Goal: Task Accomplishment & Management: Manage account settings

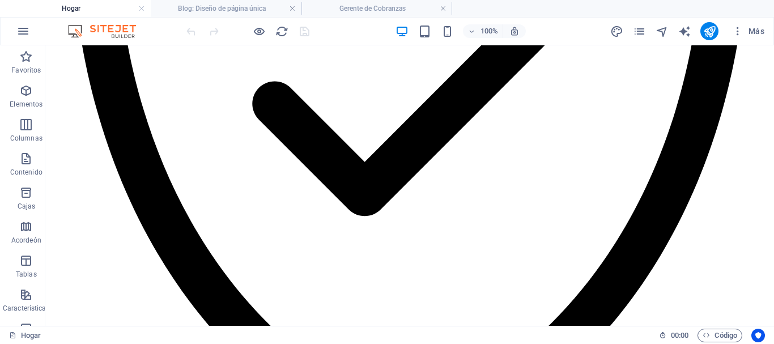
scroll to position [3944, 0]
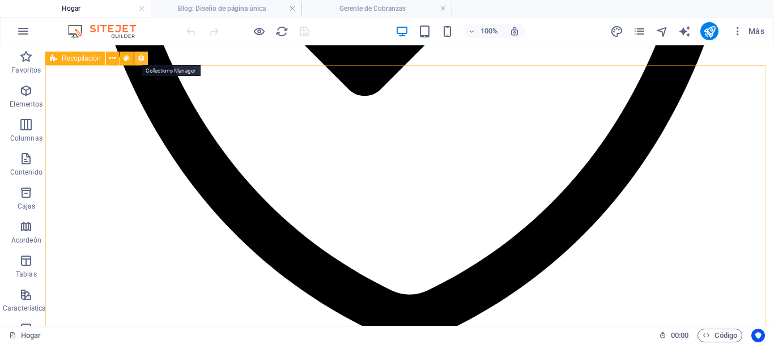
click at [144, 57] on icon at bounding box center [141, 59] width 8 height 12
select select "columns.publishing_date_DESC"
select select "columns.status"
select select "columns.publishing_date"
select select "past"
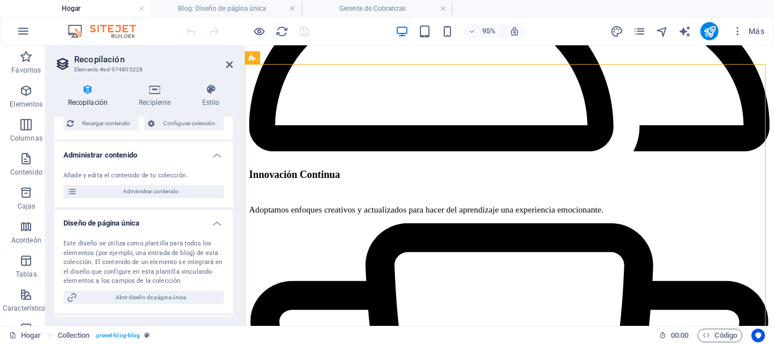
scroll to position [86, 0]
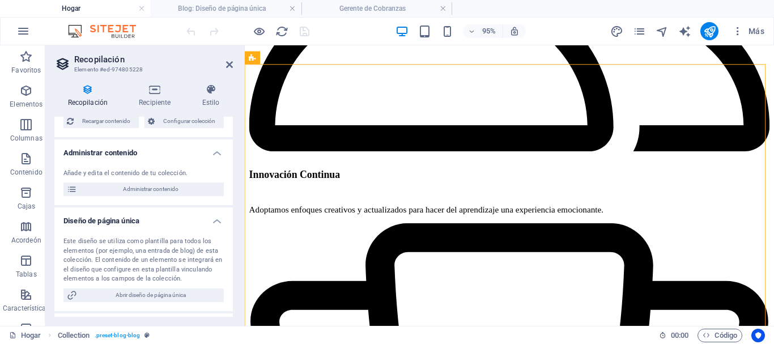
drag, startPoint x: 236, startPoint y: 197, endPoint x: 239, endPoint y: 230, distance: 32.5
click at [239, 230] on div "Recopilación Recipiente Estilo General Recopilación Blog Empleos-1 Módulos-1 Nu…" at bounding box center [143, 200] width 197 height 251
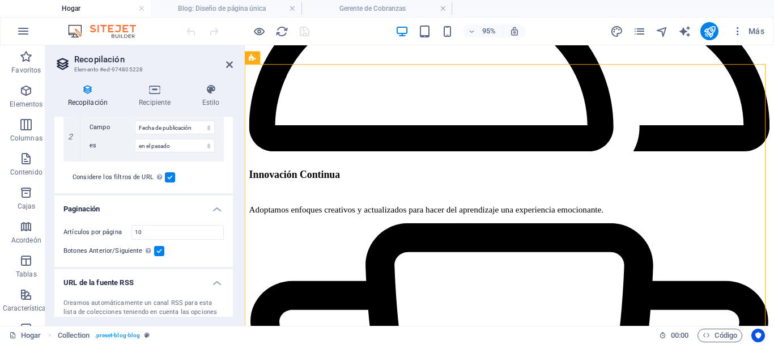
scroll to position [369, 0]
click at [151, 234] on input "10" at bounding box center [177, 232] width 91 height 14
type input "1"
type input "6"
select select "columns.publishing_date_DESC"
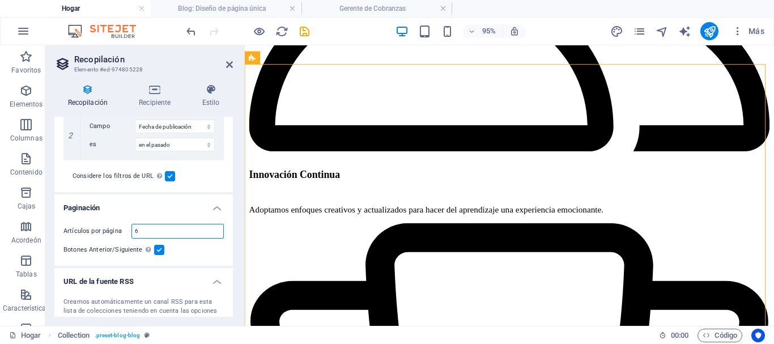
select select "columns.status"
select select "columns.publishing_date"
select select "past"
type input "6"
drag, startPoint x: 230, startPoint y: 262, endPoint x: 231, endPoint y: 275, distance: 13.2
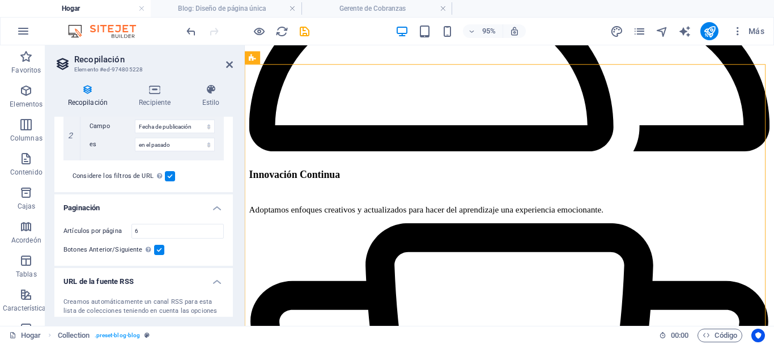
click at [231, 275] on div "General Recopilación Blog Jobs-1 Modules-1 New Collection Real Estate Ordenar p…" at bounding box center [143, 217] width 179 height 200
drag, startPoint x: 230, startPoint y: 277, endPoint x: 232, endPoint y: 301, distance: 24.0
click at [232, 301] on div "General Recopilación Blog Jobs-1 Modules-1 New Collection Real Estate Ordenar p…" at bounding box center [143, 217] width 179 height 200
click at [232, 307] on div "General Recopilación Blog Jobs-1 Modules-1 New Collection Real Estate Ordenar p…" at bounding box center [143, 217] width 179 height 200
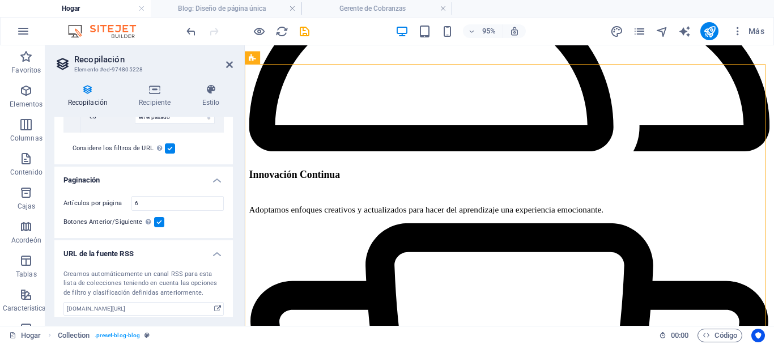
scroll to position [405, 0]
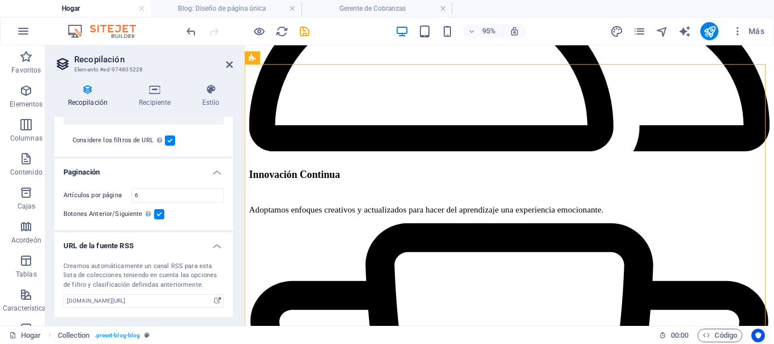
click at [233, 320] on div "Recopilación Recipiente Estilo General Recopilación Blog Jobs-1 Modules-1 New C…" at bounding box center [143, 200] width 197 height 251
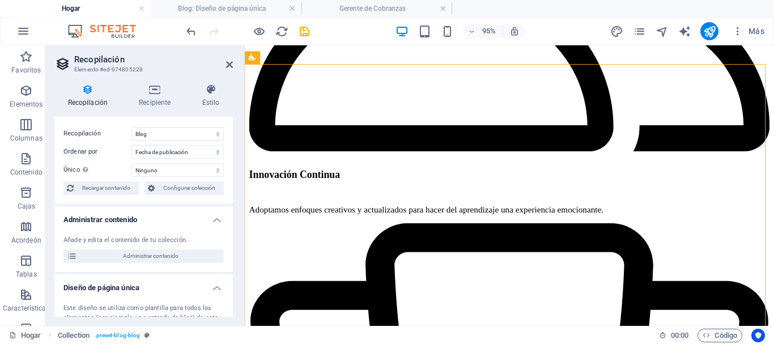
scroll to position [0, 0]
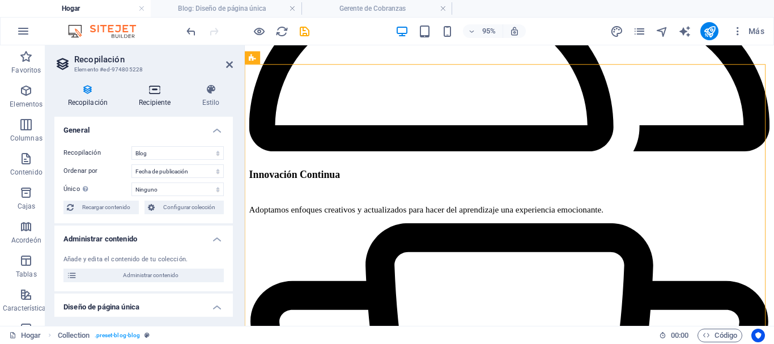
click at [159, 99] on font "Recipiente" at bounding box center [155, 103] width 32 height 8
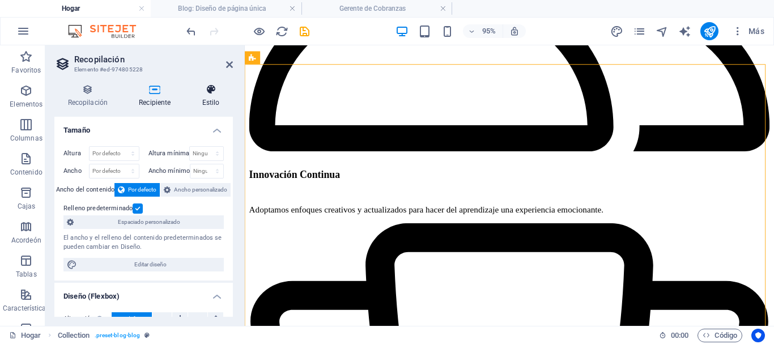
click at [212, 96] on h4 "Estilo" at bounding box center [211, 96] width 44 height 24
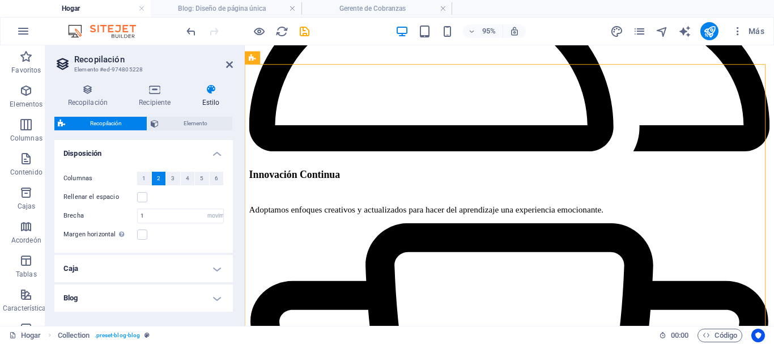
click at [234, 214] on div "Recopilación Recipiente Estilo General Recopilación Blog Jobs-1 Modules-1 New C…" at bounding box center [143, 200] width 197 height 251
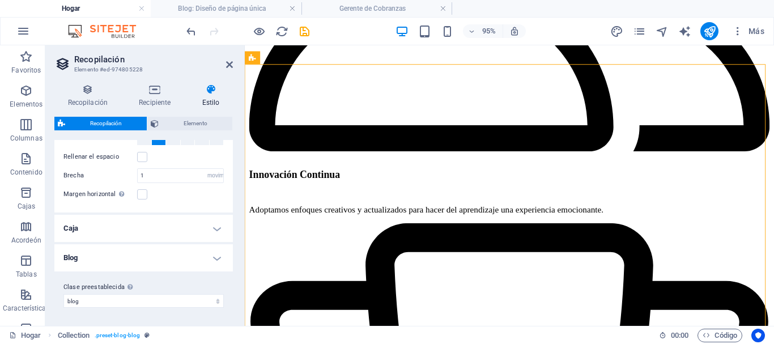
click at [212, 230] on h4 "Caja" at bounding box center [143, 228] width 179 height 27
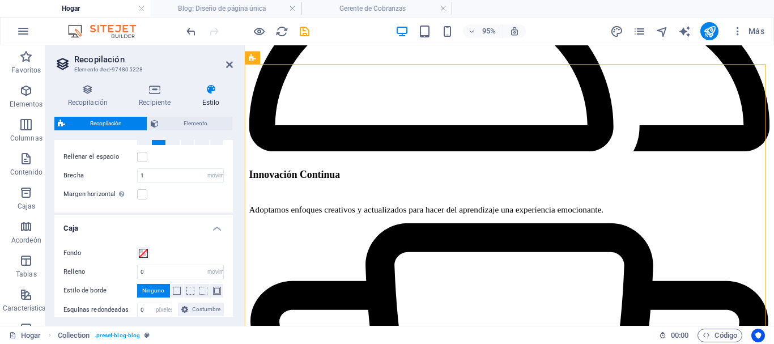
drag, startPoint x: 230, startPoint y: 247, endPoint x: 231, endPoint y: 258, distance: 10.8
click at [231, 258] on div "Variantes Por defecto Disposición Columnas 1 2 3 4 5 6 Rellenar el espacio Brec…" at bounding box center [143, 228] width 179 height 177
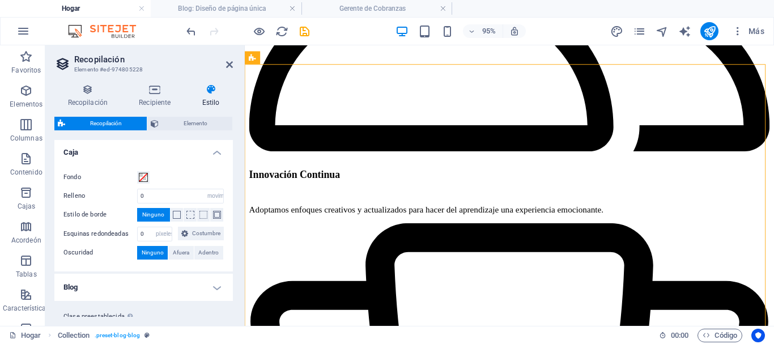
scroll to position [121, 0]
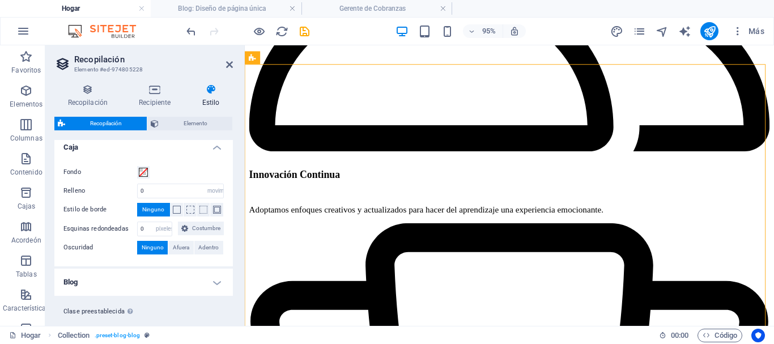
click at [217, 296] on h4 "Blog" at bounding box center [143, 282] width 179 height 27
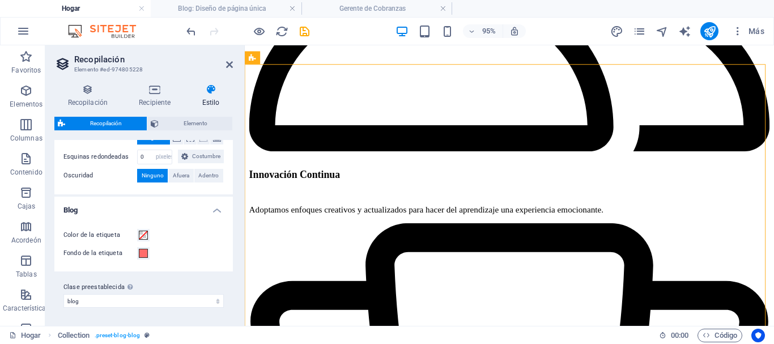
scroll to position [207, 0]
click at [231, 66] on icon at bounding box center [229, 64] width 7 height 9
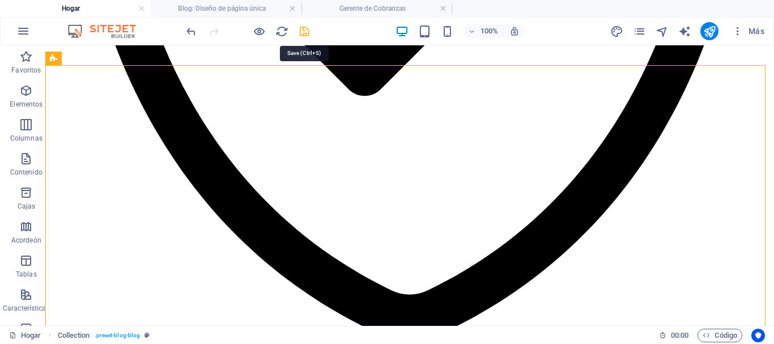
click at [303, 30] on icon "ahorrar" at bounding box center [304, 31] width 13 height 13
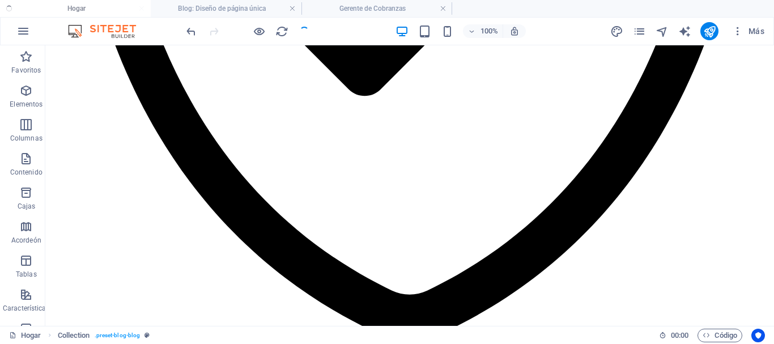
checkbox input "false"
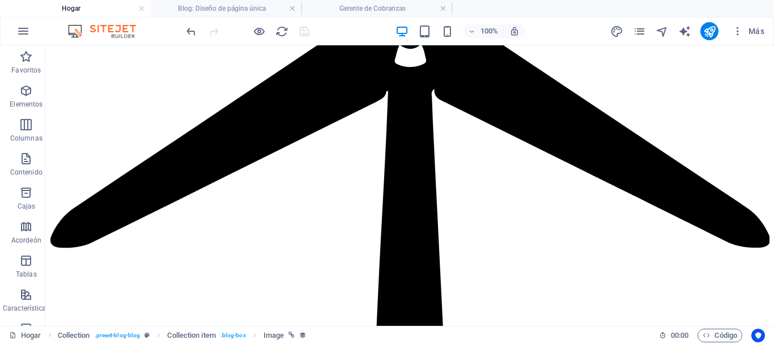
scroll to position [0, 0]
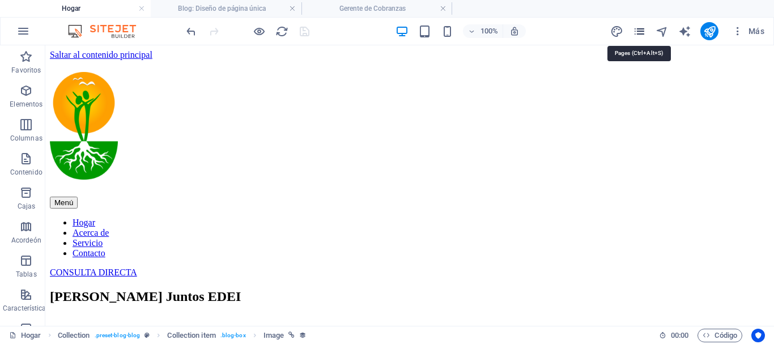
click at [642, 28] on icon "páginas" at bounding box center [639, 31] width 13 height 13
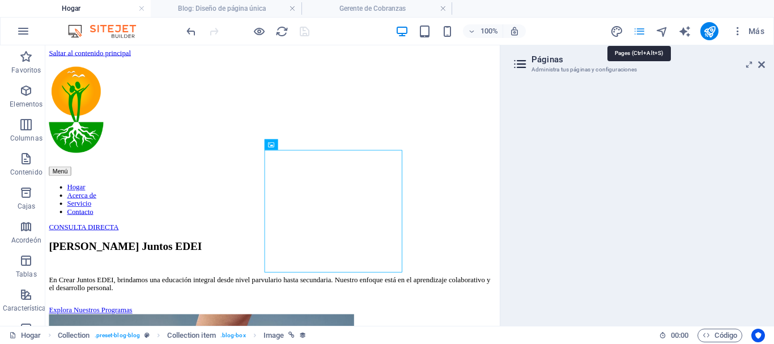
scroll to position [3878, 0]
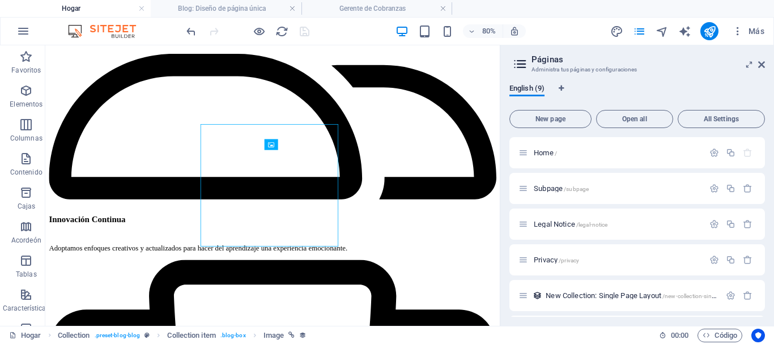
click at [763, 232] on div "Home / Subpage /subpage Legal Notice /legal-notice Privacy /privacy New Collect…" at bounding box center [638, 227] width 256 height 180
drag, startPoint x: 765, startPoint y: 231, endPoint x: 767, endPoint y: 240, distance: 9.1
click at [767, 240] on div "English (9) New page Open all All Settings Home / Subpage /subpage Legal Notice…" at bounding box center [638, 200] width 274 height 251
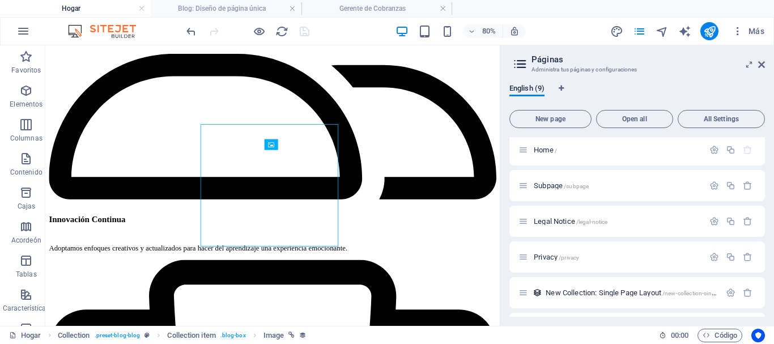
scroll to position [0, 0]
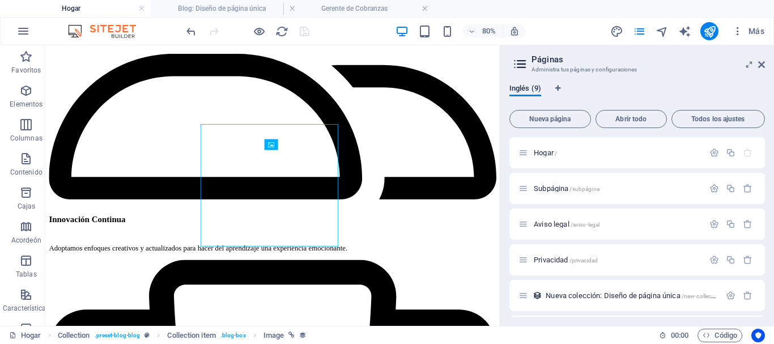
drag, startPoint x: 357, startPoint y: 11, endPoint x: 335, endPoint y: 33, distance: 31.7
click at [258, 10] on font "Blog: Diseño de página única" at bounding box center [222, 9] width 88 height 8
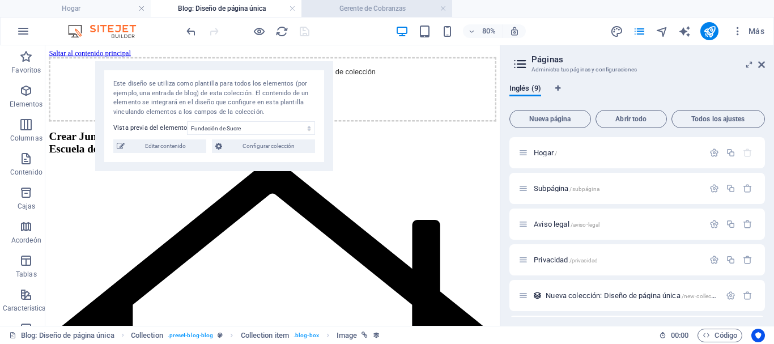
click at [348, 10] on font "Gerente de Cobranzas" at bounding box center [373, 9] width 66 height 8
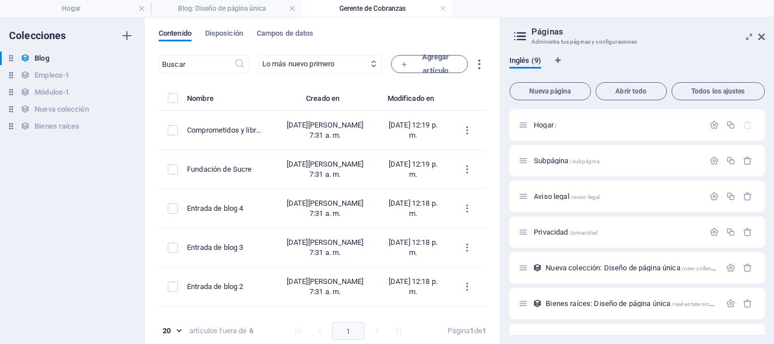
drag, startPoint x: 481, startPoint y: 196, endPoint x: 484, endPoint y: 207, distance: 11.1
click at [484, 207] on div "Nombre Creado en Modificado en Comprometidos y libres [DATE][PERSON_NAME] 7:31 …" at bounding box center [323, 202] width 328 height 222
click at [50, 95] on font "Módulos-1" at bounding box center [52, 92] width 35 height 9
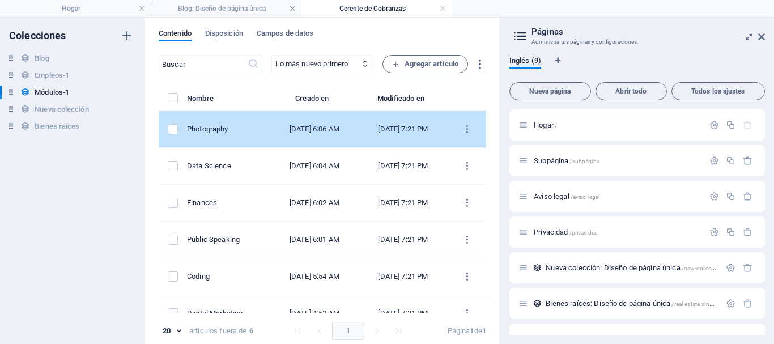
click at [338, 134] on div "[DATE] 6:06 AM" at bounding box center [315, 129] width 70 height 10
select select "Creativity"
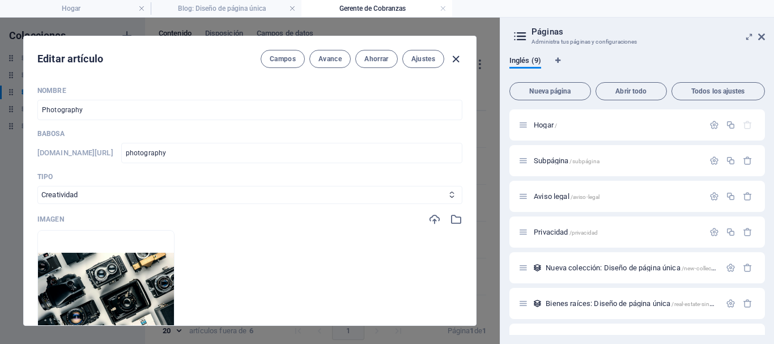
click at [455, 61] on icon "button" at bounding box center [456, 59] width 13 height 13
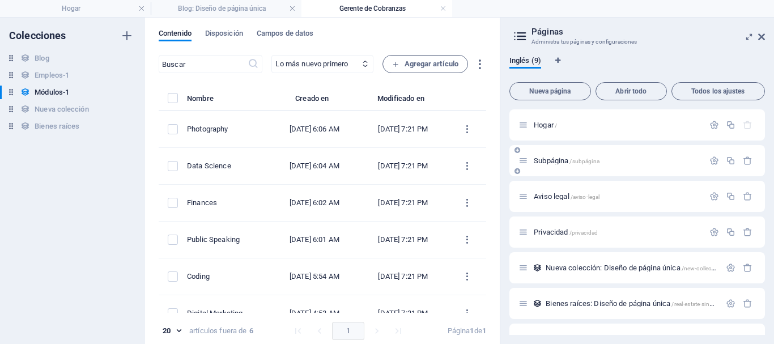
click at [563, 166] on div "Subpágina /subpágina" at bounding box center [611, 160] width 185 height 13
click at [558, 163] on font "Subpágina" at bounding box center [551, 160] width 35 height 9
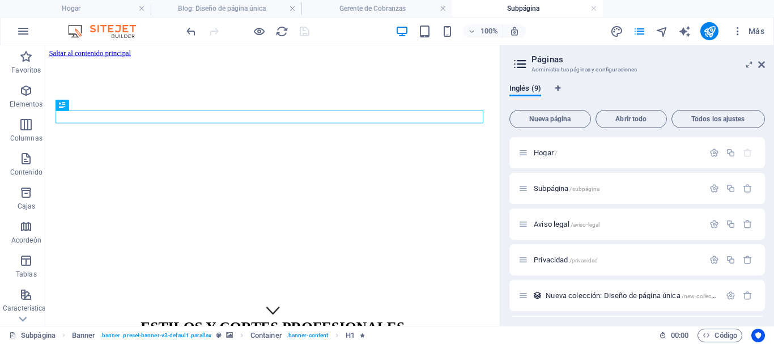
scroll to position [75, 0]
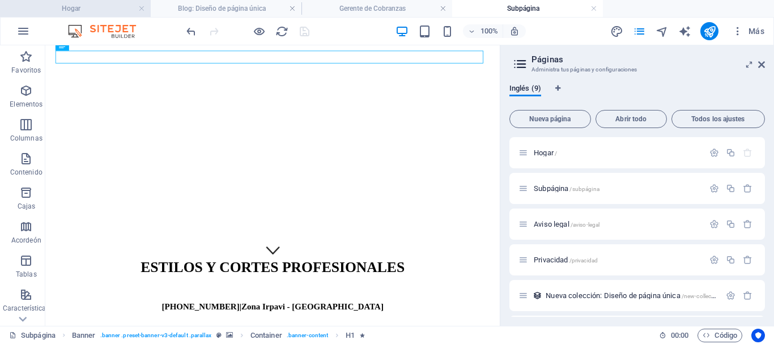
click at [99, 9] on h4 "Hogar" at bounding box center [75, 8] width 151 height 12
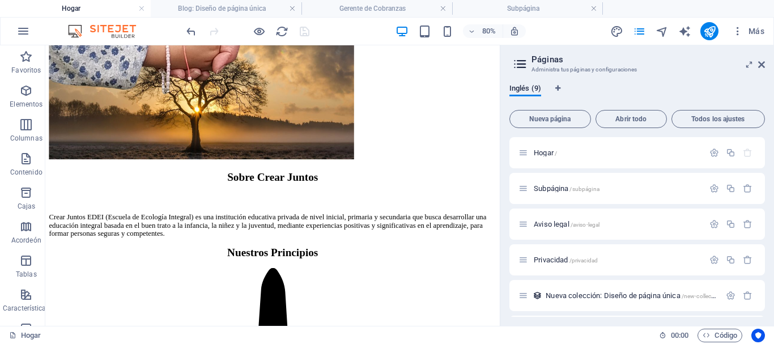
scroll to position [0, 0]
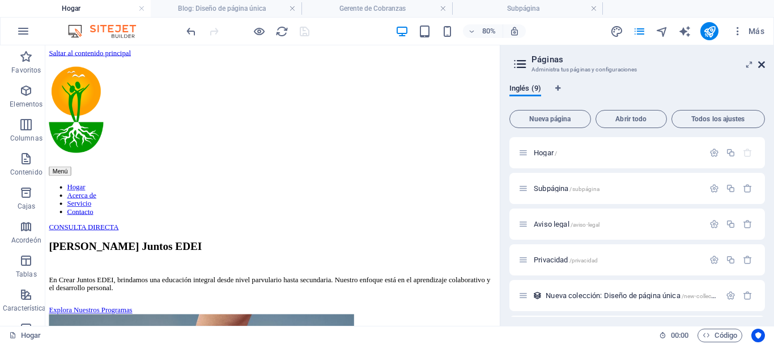
click at [763, 66] on icon at bounding box center [762, 64] width 7 height 9
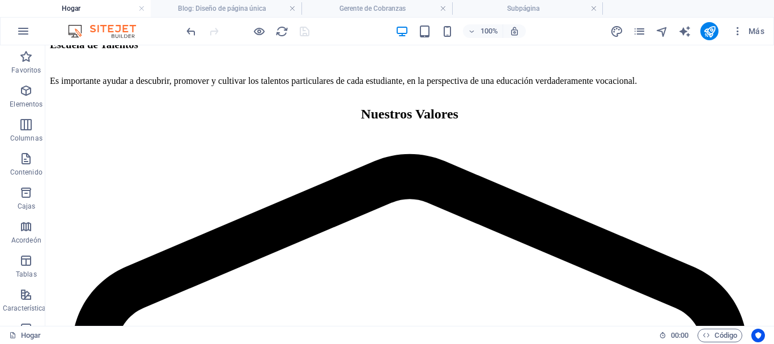
scroll to position [3406, 0]
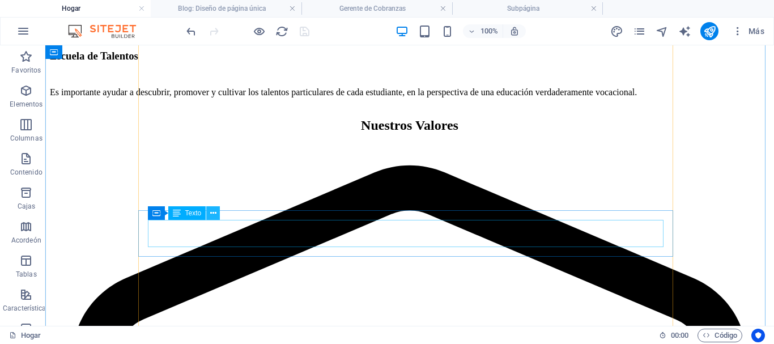
click at [213, 214] on icon at bounding box center [213, 214] width 6 height 12
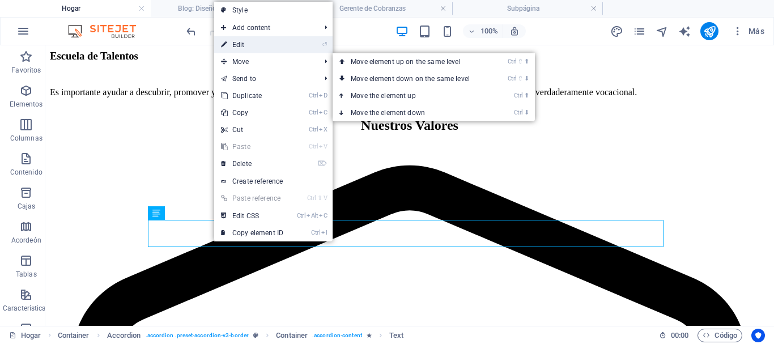
click at [242, 47] on link "⏎ Edit" at bounding box center [252, 44] width 76 height 17
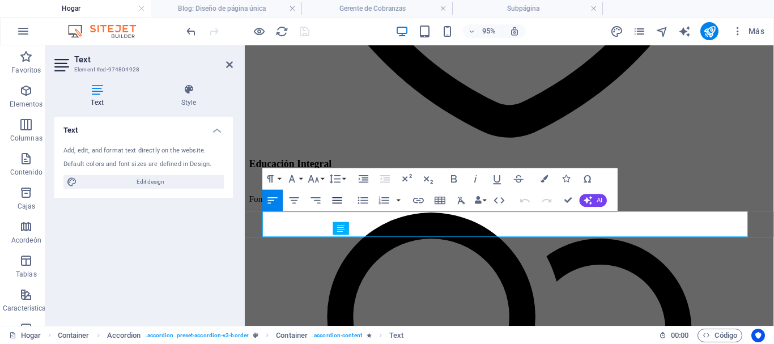
scroll to position [3371, 0]
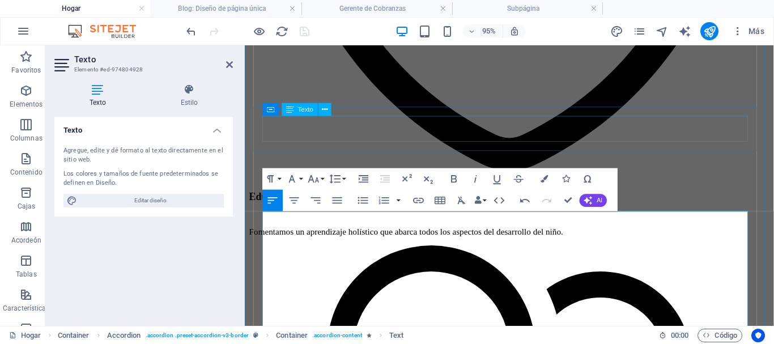
scroll to position [5955, 3]
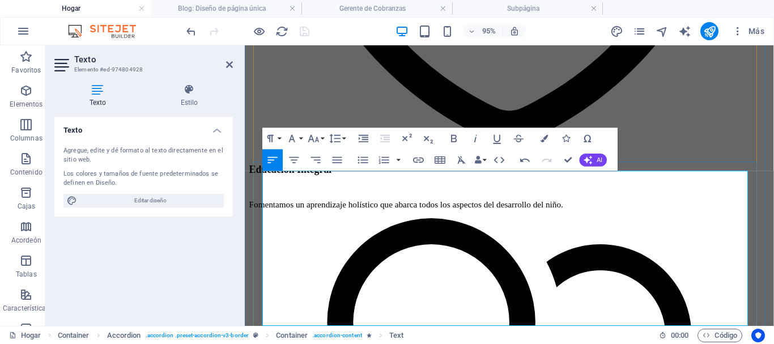
scroll to position [3414, 0]
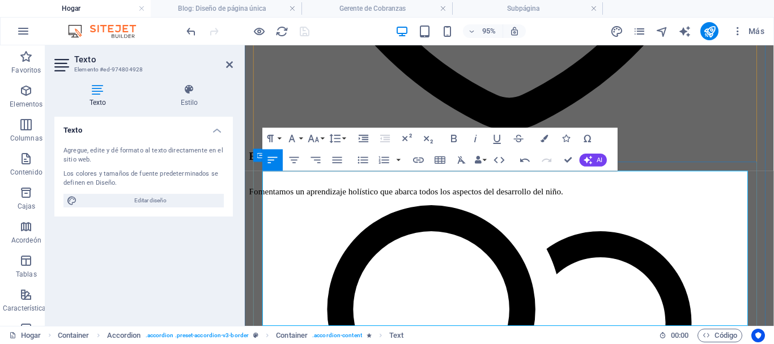
drag, startPoint x: 384, startPoint y: 335, endPoint x: 263, endPoint y: 281, distance: 133.3
click at [369, 163] on icon "button" at bounding box center [363, 160] width 13 height 13
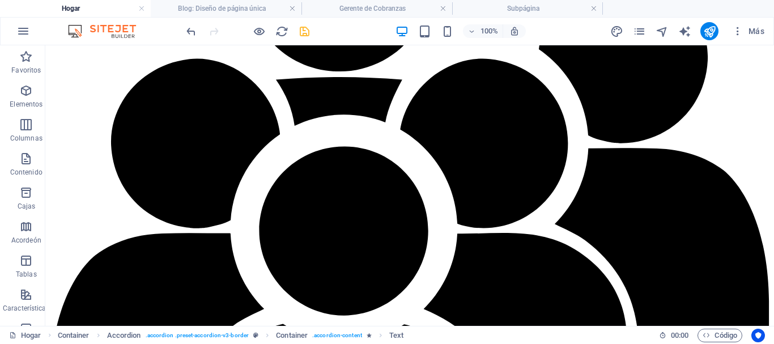
scroll to position [2315, 0]
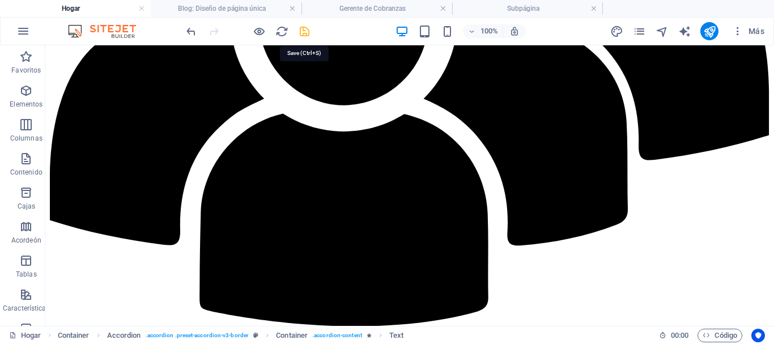
click at [305, 30] on icon "ahorrar" at bounding box center [304, 31] width 13 height 13
checkbox input "false"
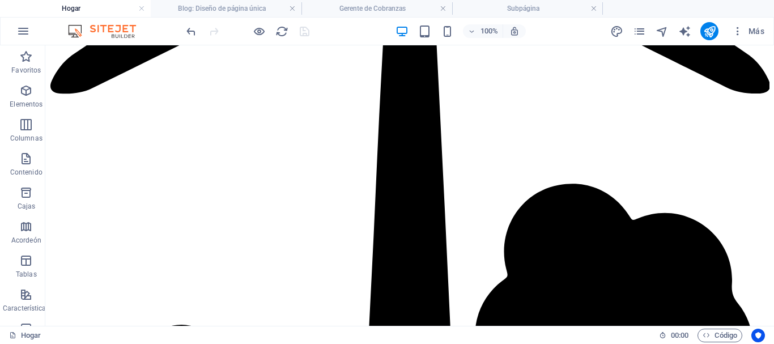
scroll to position [1403, 0]
